Goal: Task Accomplishment & Management: Manage account settings

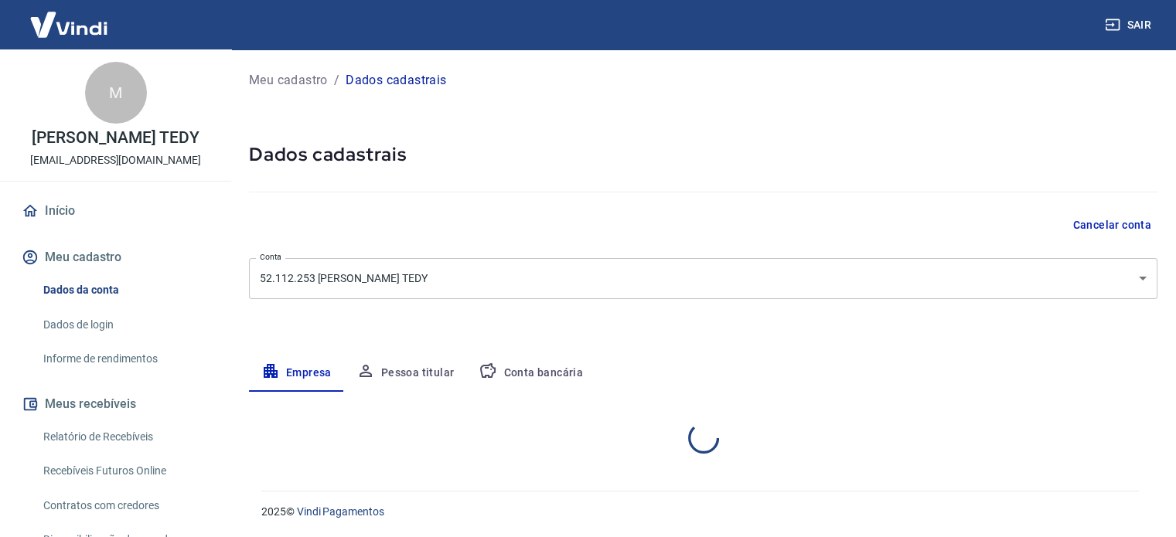
select select "RS"
select select "business"
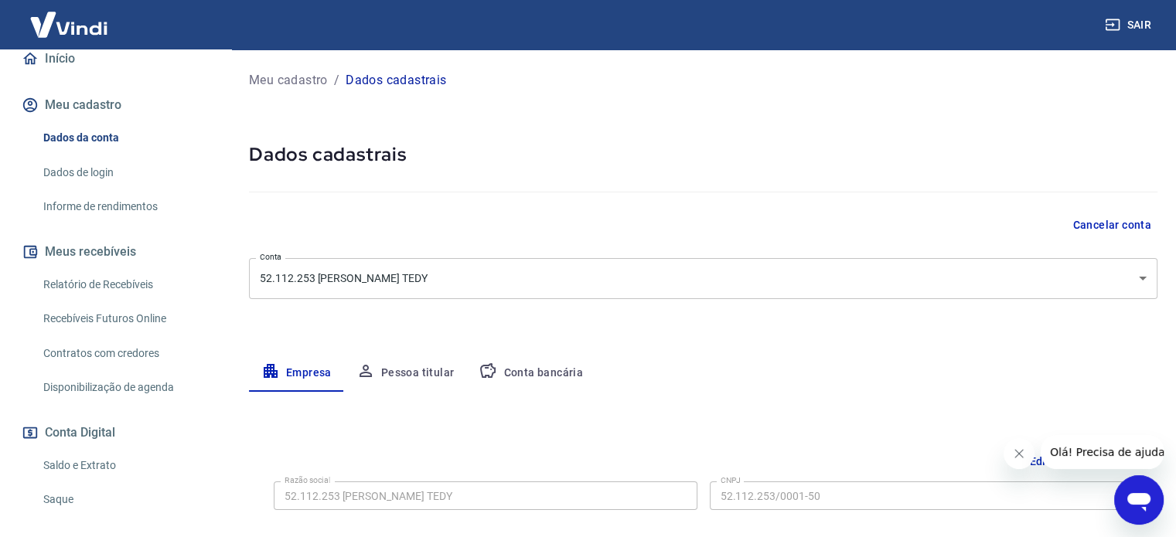
scroll to position [155, 0]
click at [148, 276] on link "Relatório de Recebíveis" at bounding box center [124, 283] width 175 height 32
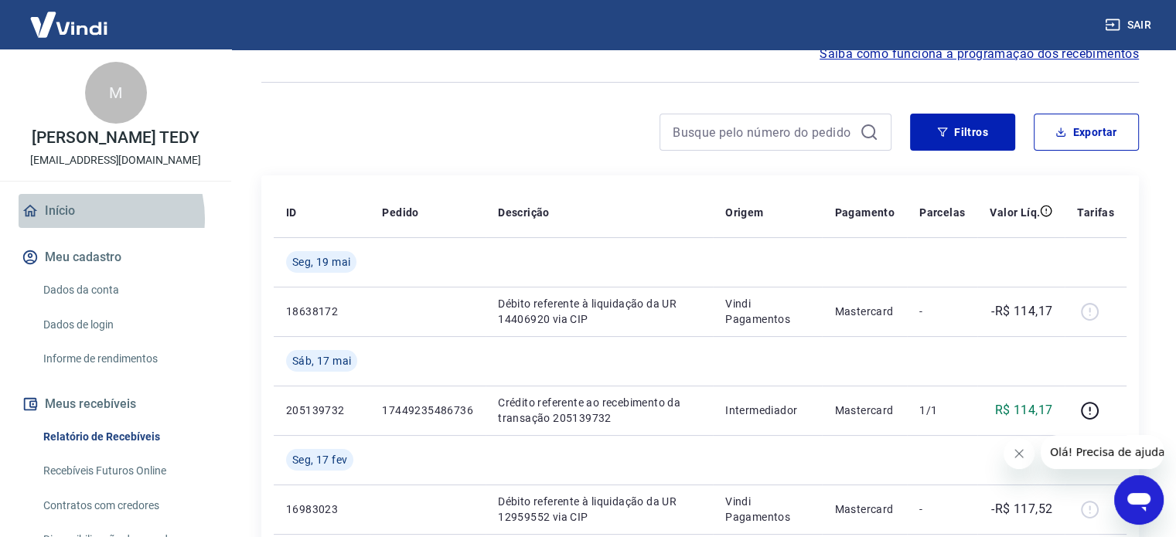
click at [90, 218] on link "Início" at bounding box center [116, 211] width 194 height 34
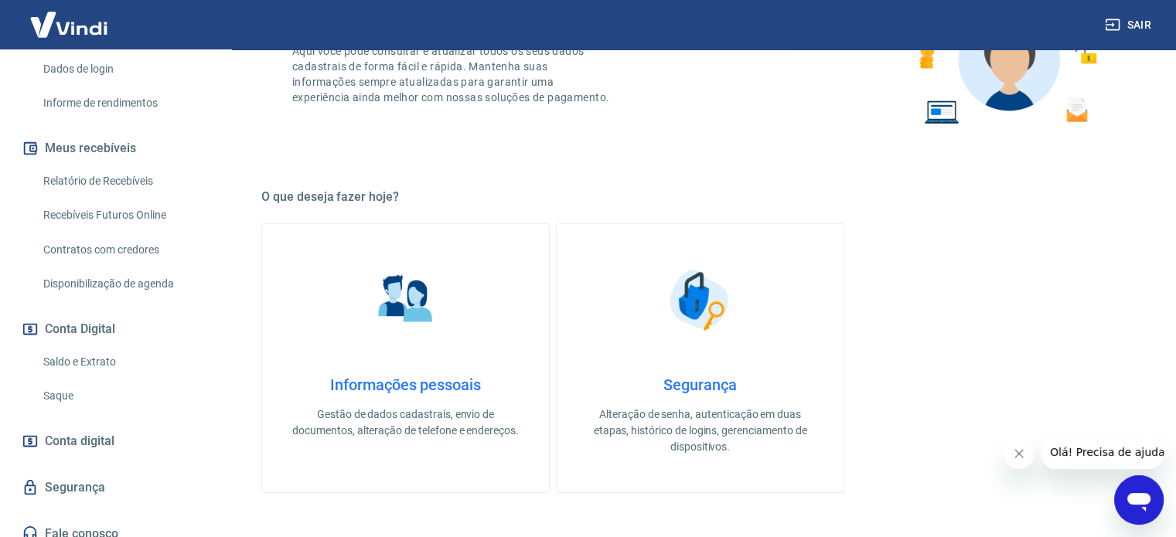
scroll to position [269, 0]
